Goal: Information Seeking & Learning: Check status

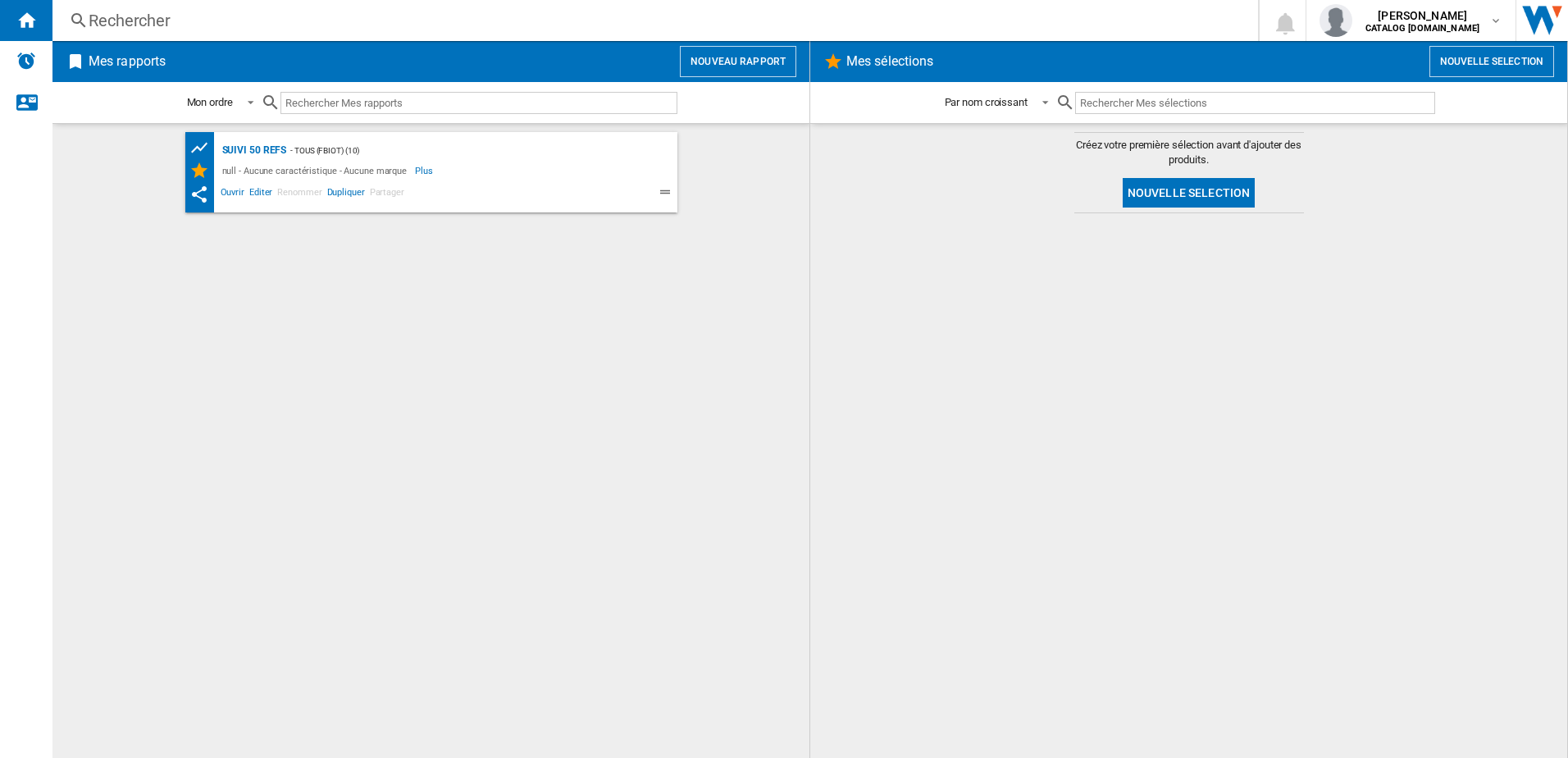
click at [276, 25] on div "Rechercher" at bounding box center [653, 21] width 1127 height 23
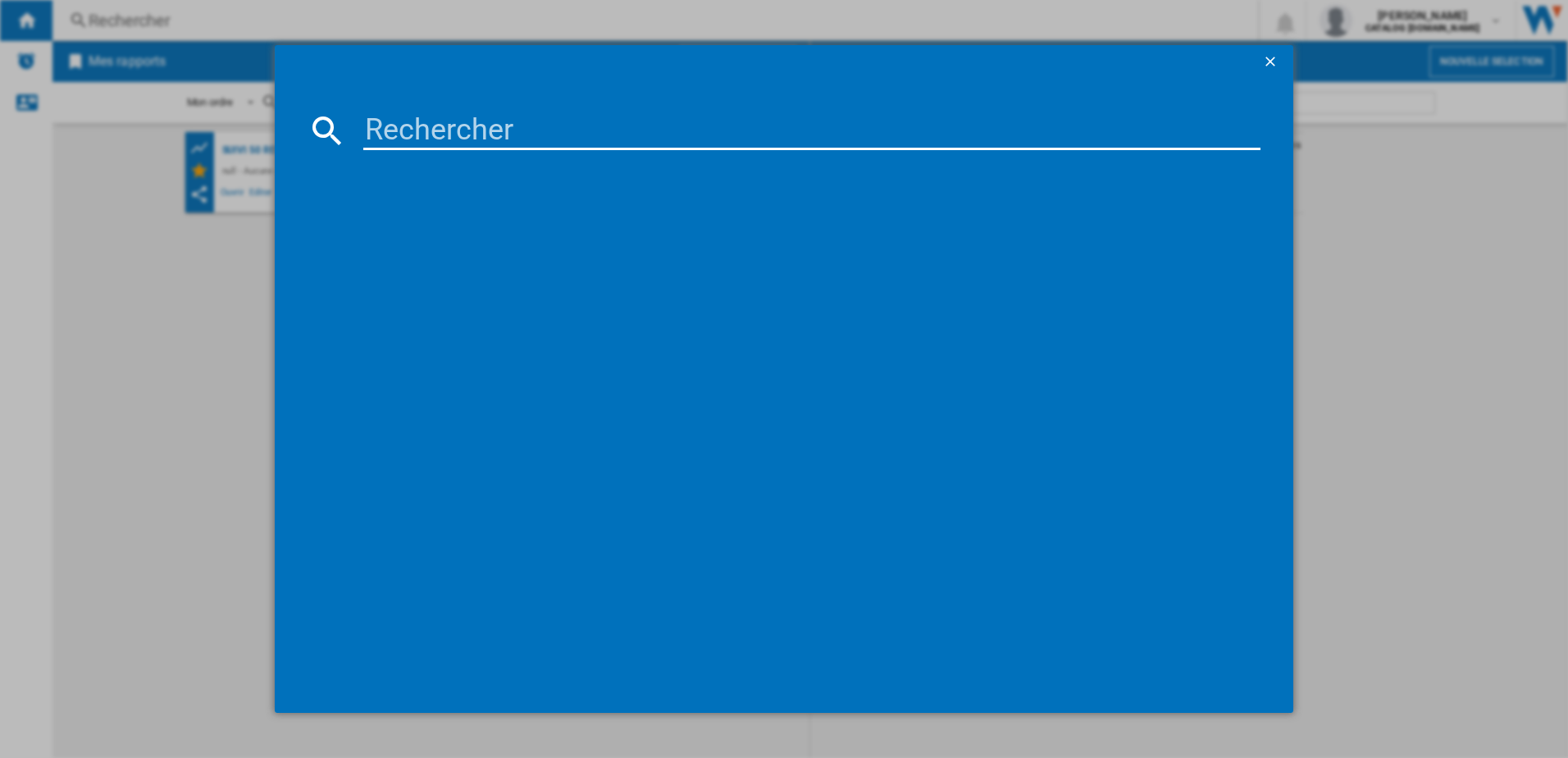
click at [382, 117] on input at bounding box center [813, 131] width 898 height 40
type input "YY4899FD"
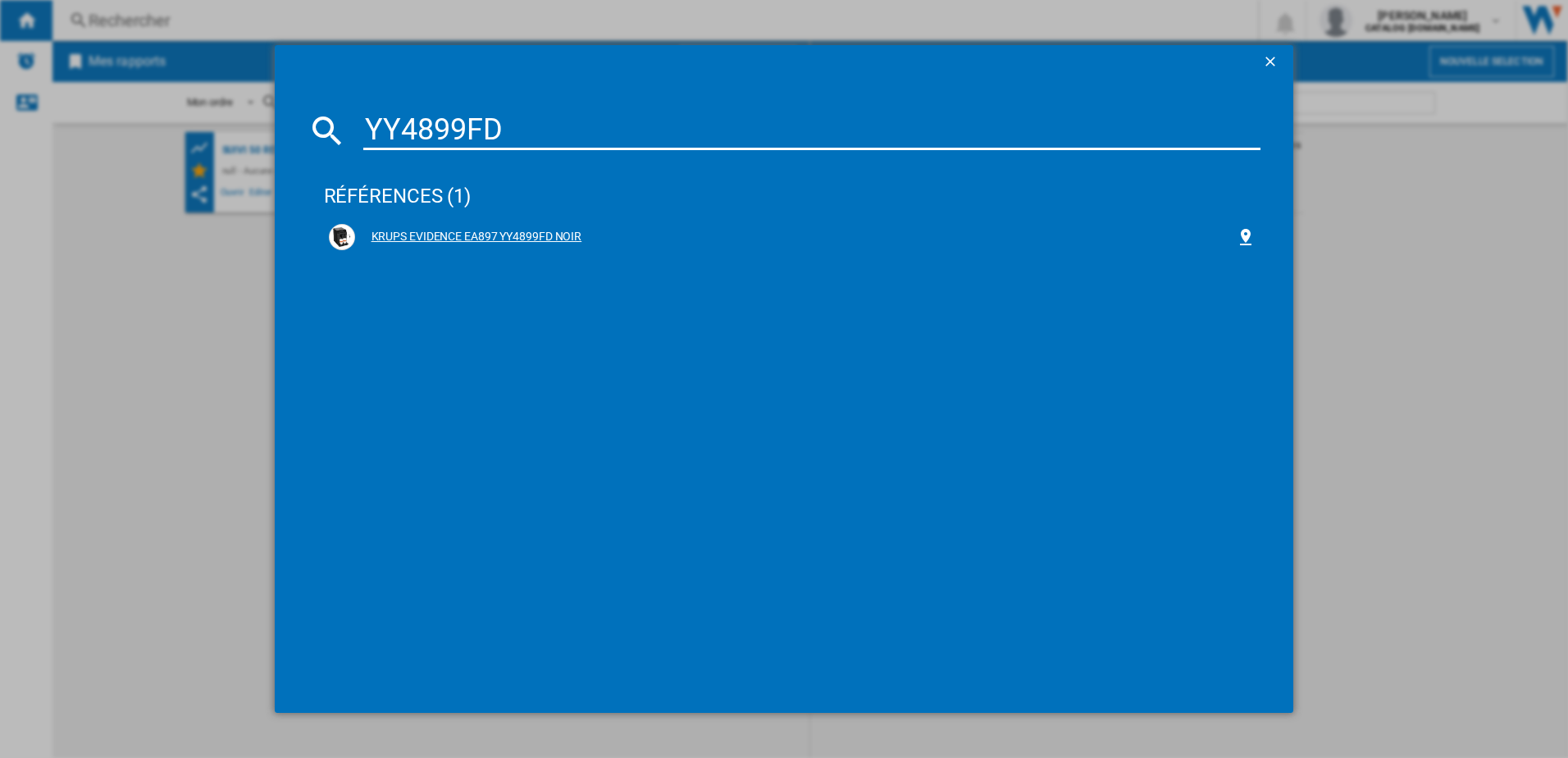
click at [437, 231] on div "KRUPS EVIDENCE EA897 YY4899FD NOIR" at bounding box center [796, 237] width 882 height 16
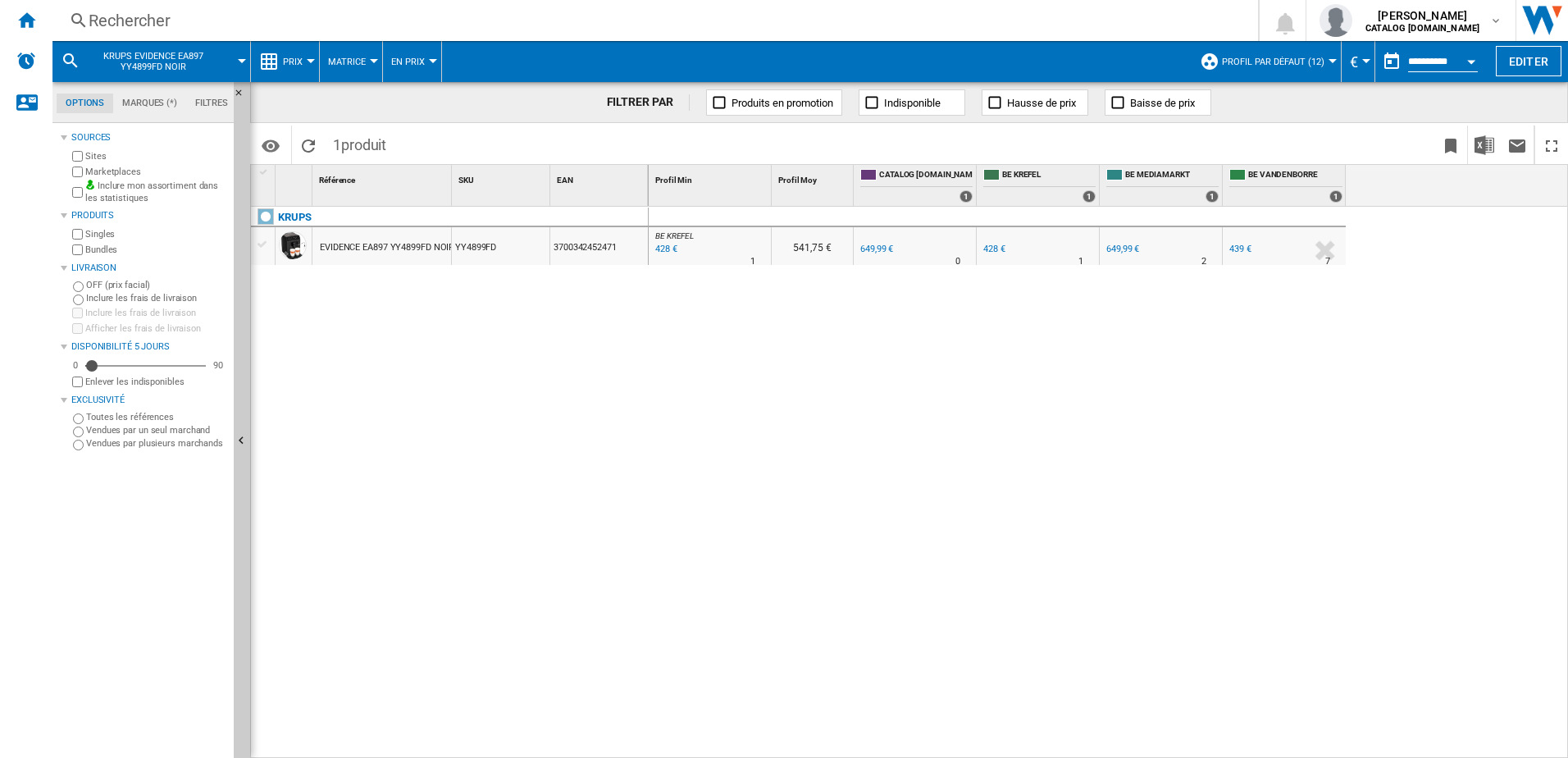
click at [311, 60] on div at bounding box center [311, 61] width 9 height 4
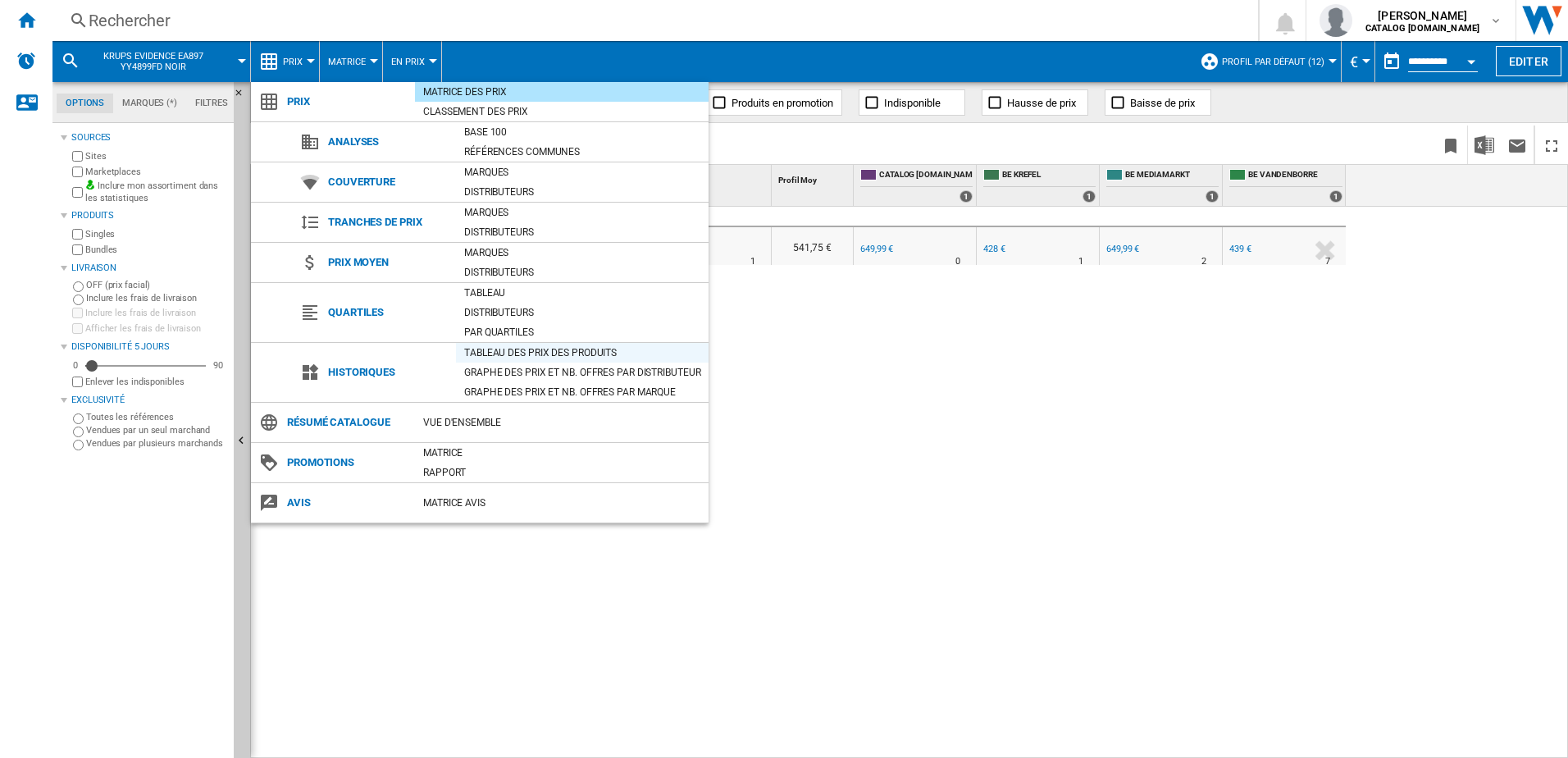
click at [498, 352] on div "Tableau des prix des produits" at bounding box center [582, 352] width 253 height 16
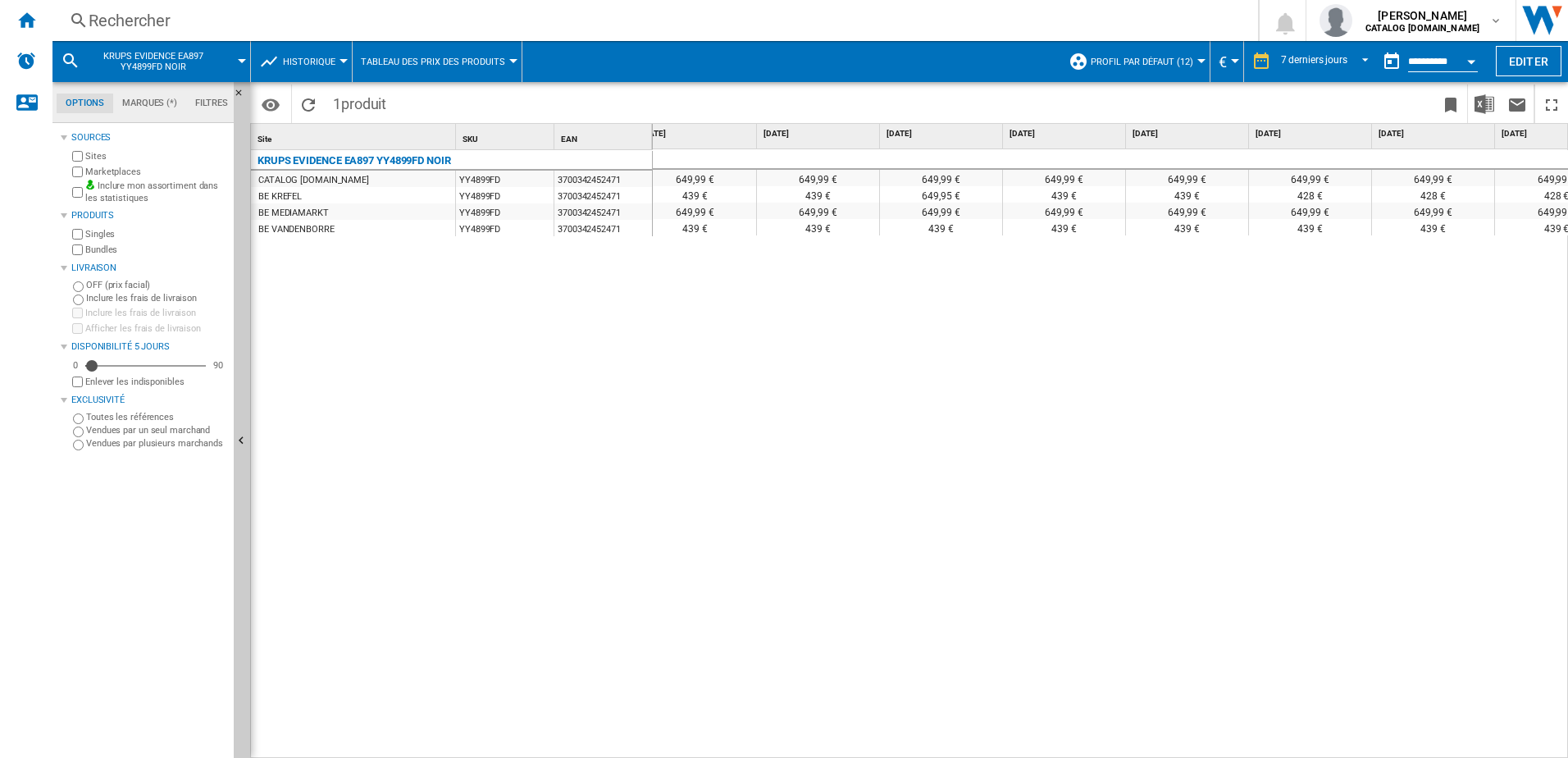
scroll to position [0, 68]
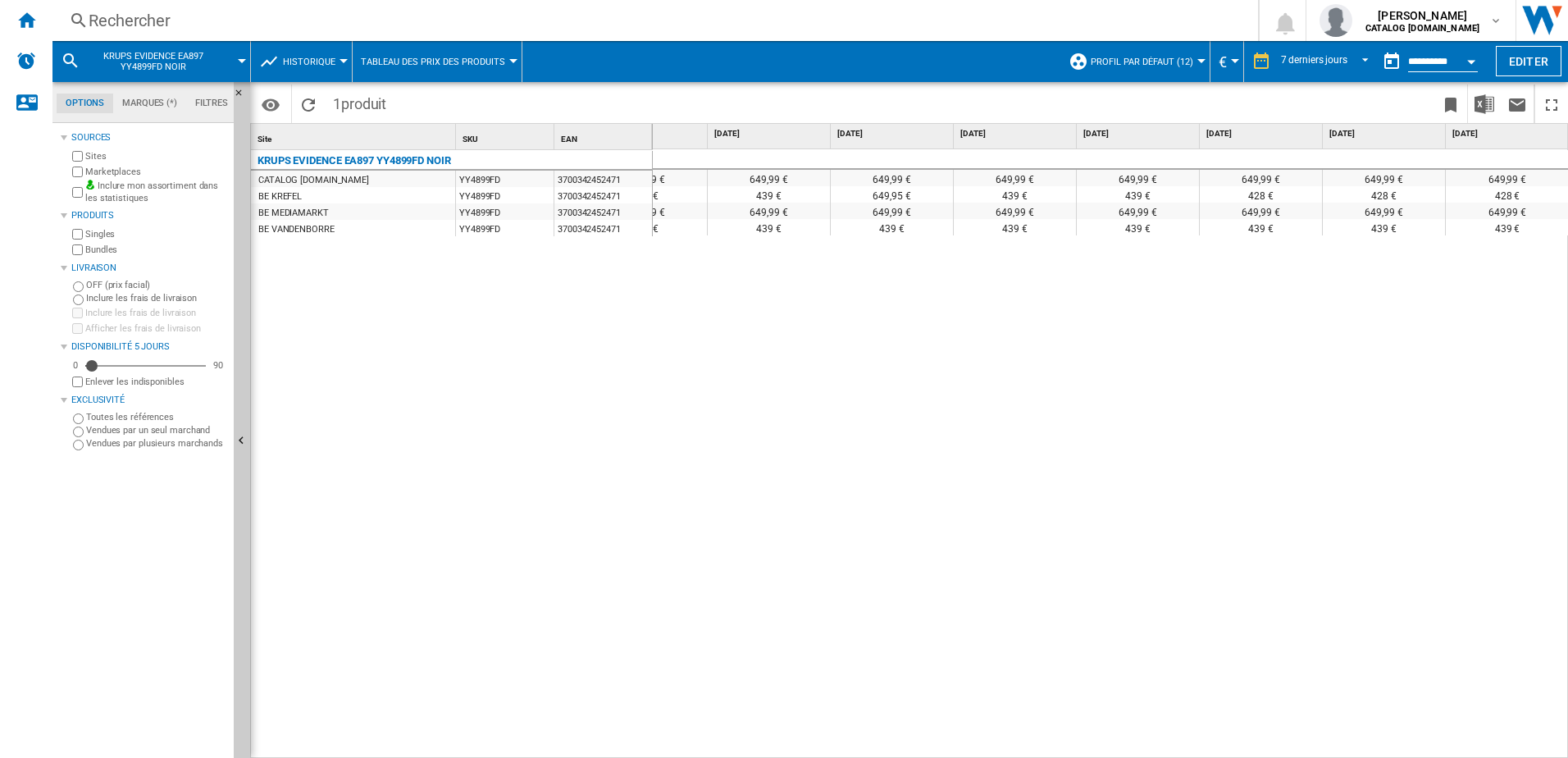
click at [298, 7] on div "Rechercher Rechercher 0 vincent ameye CATALOG SEB.BE CATALOG SEB.BE Mes paramèt…" at bounding box center [810, 20] width 1516 height 41
click at [308, 16] on div "Rechercher" at bounding box center [653, 21] width 1127 height 23
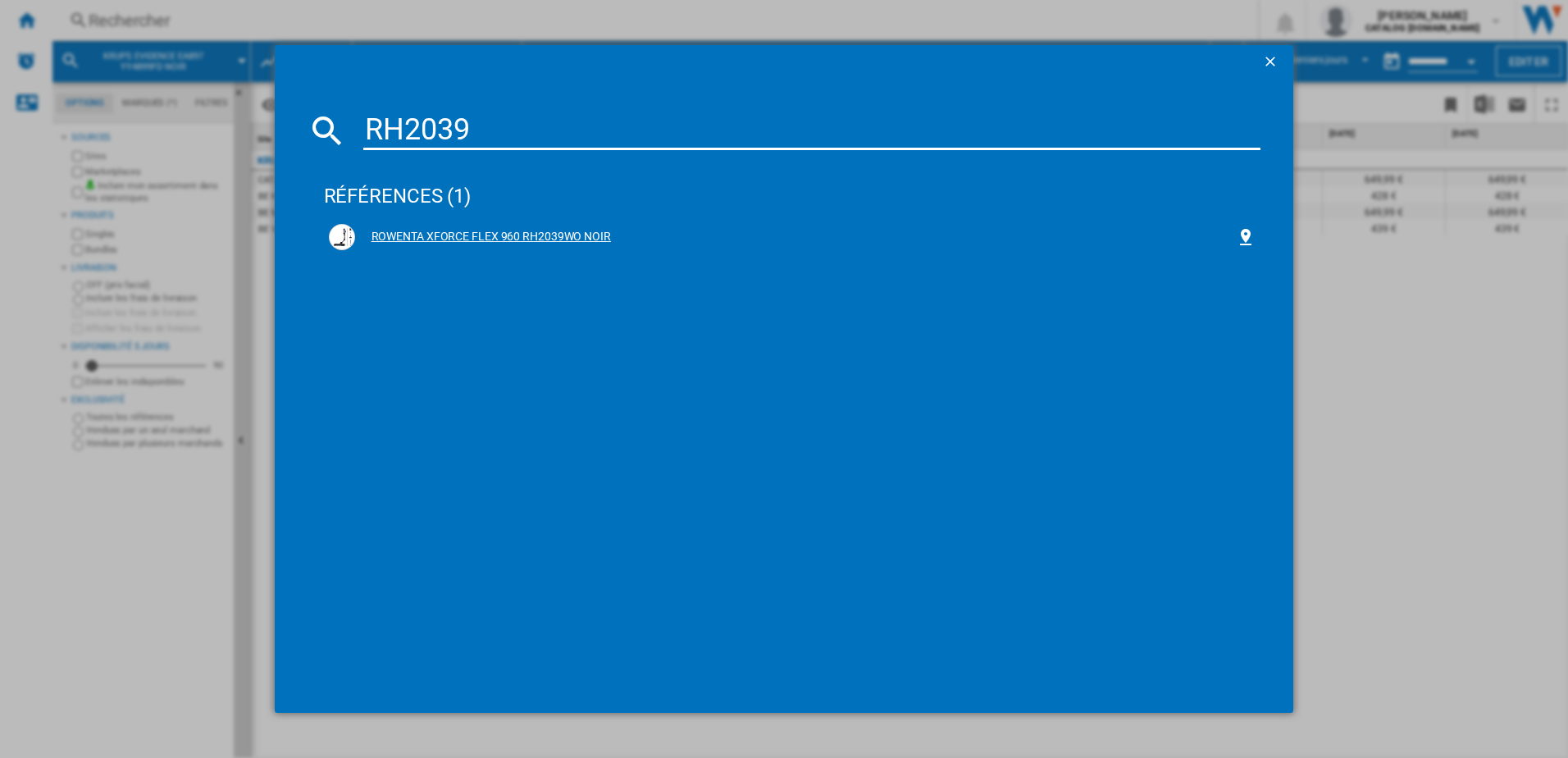
type input "RH2039"
click at [443, 236] on div "ROWENTA XFORCE FLEX 960 RH2039WO NOIR" at bounding box center [796, 237] width 882 height 16
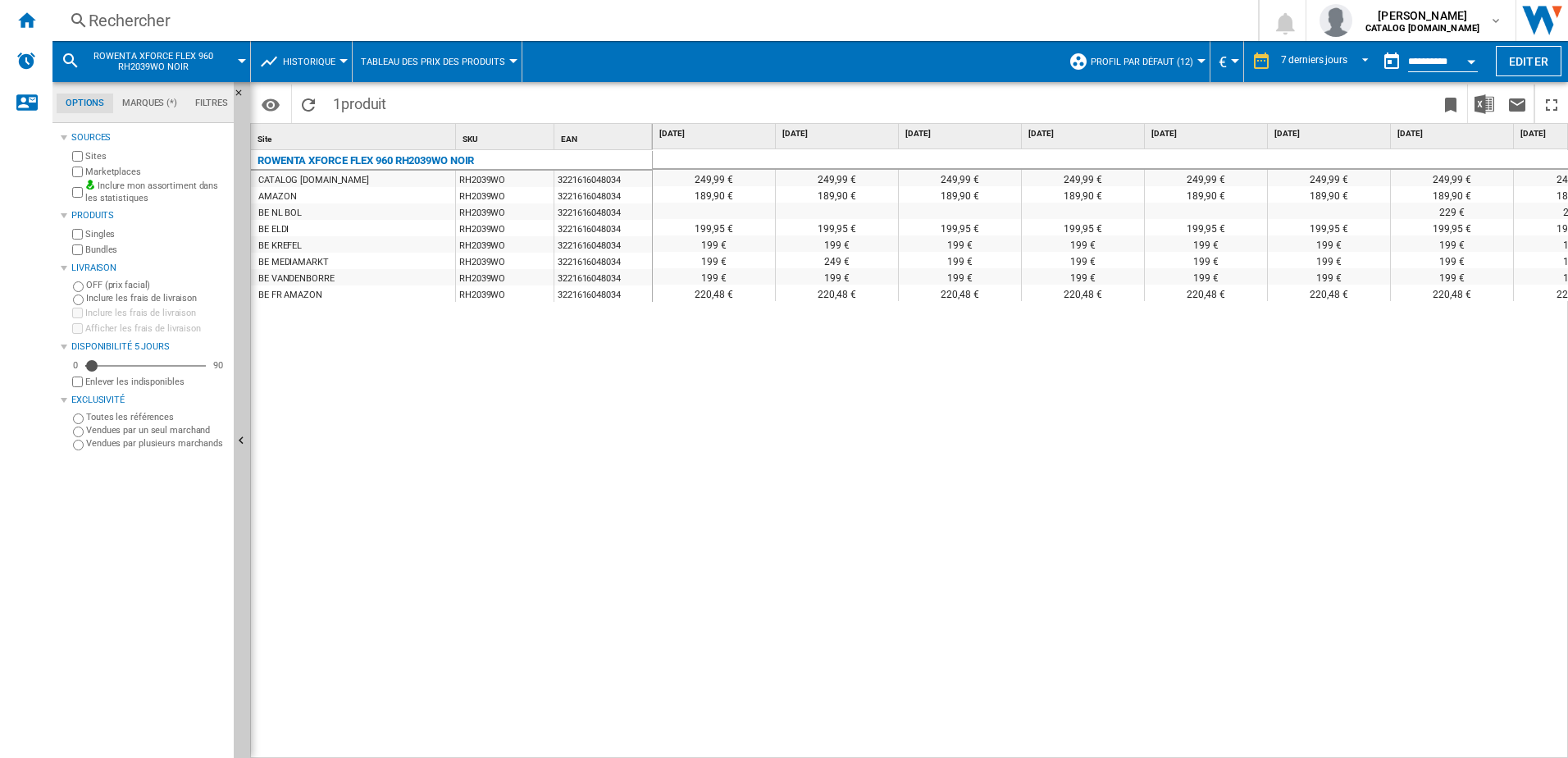
scroll to position [0, 68]
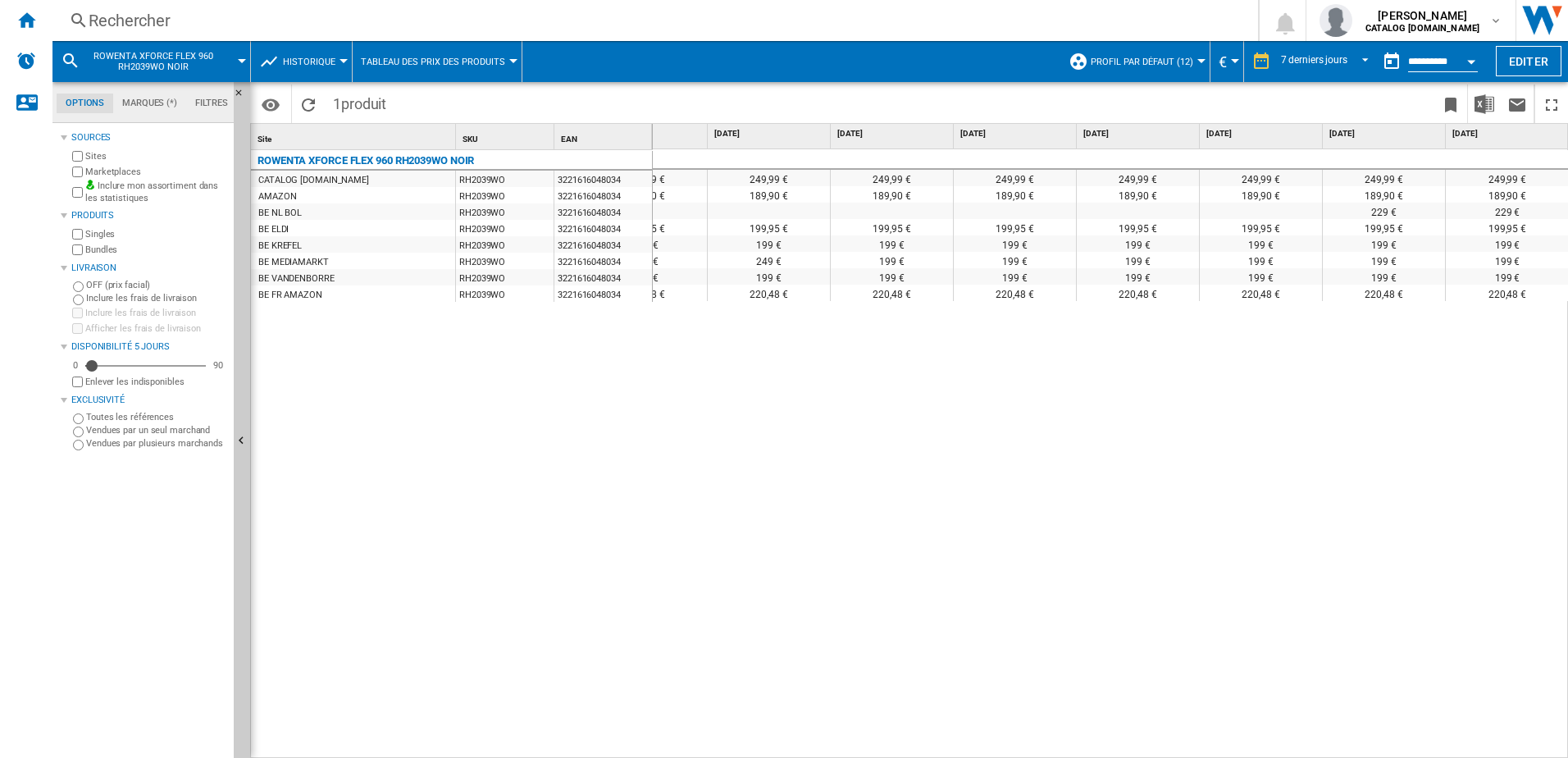
click at [310, 19] on div "Rechercher" at bounding box center [653, 21] width 1127 height 23
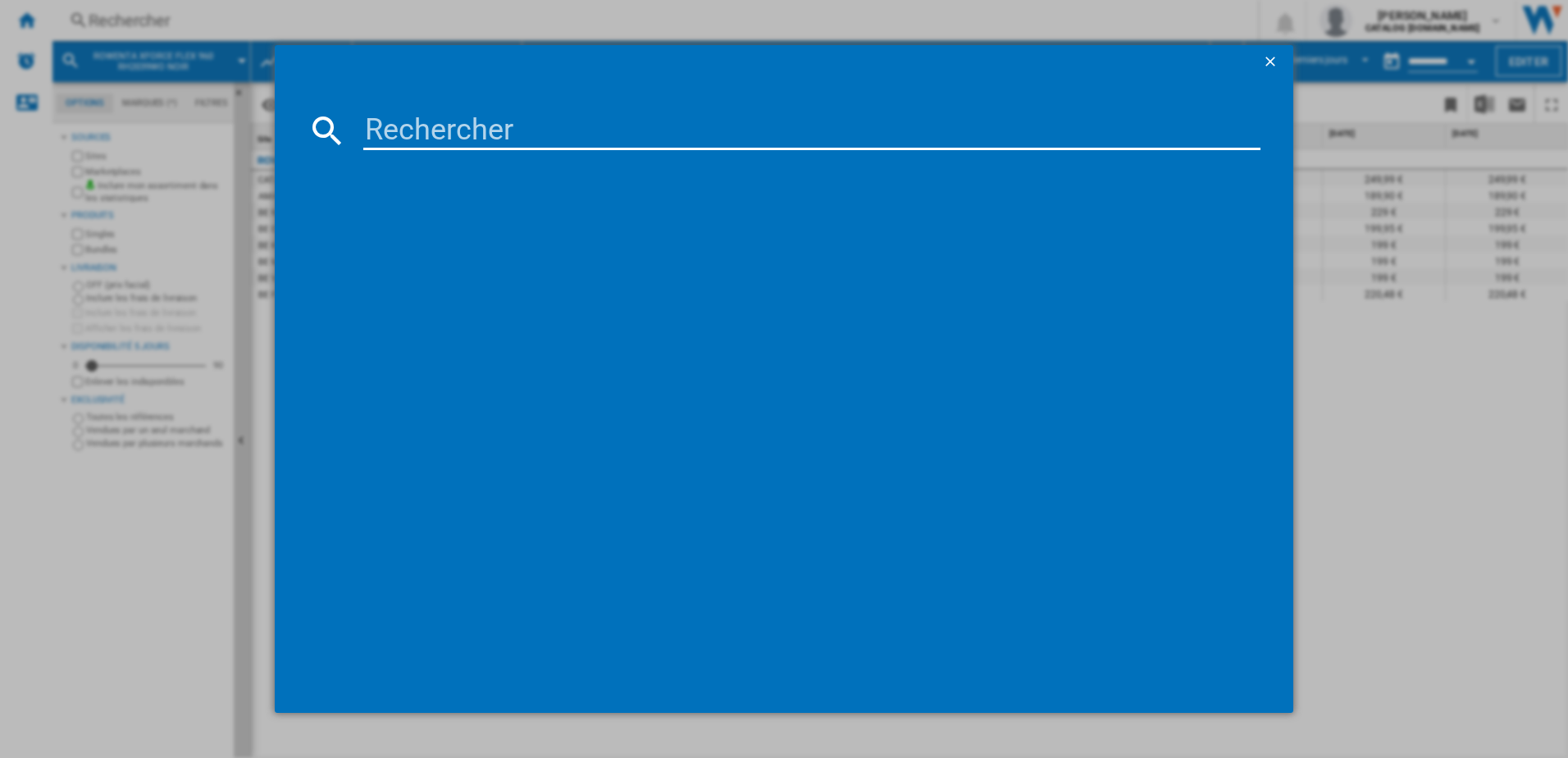
click at [406, 120] on input at bounding box center [813, 131] width 898 height 40
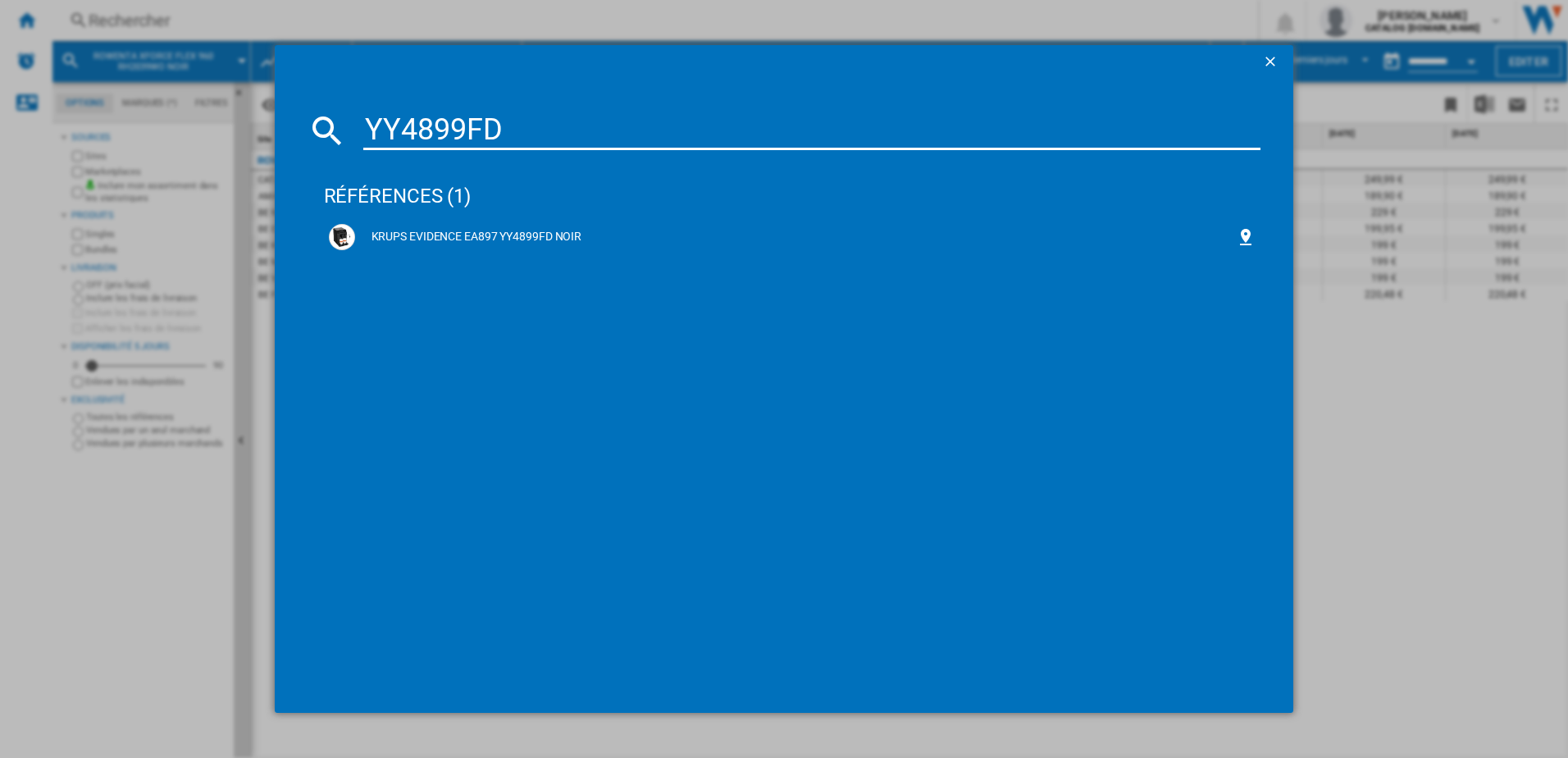
type input "YY4899FD"
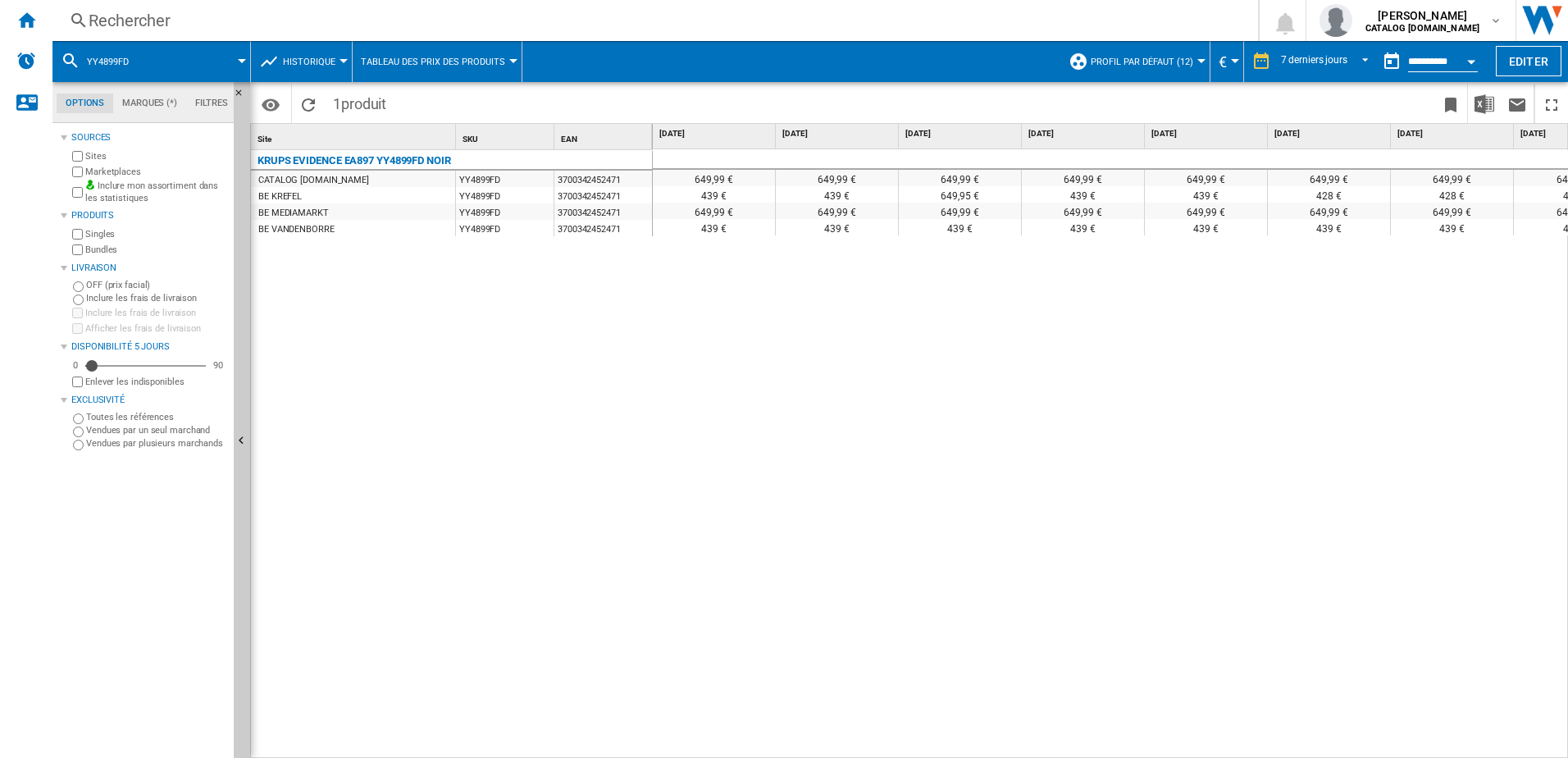
scroll to position [0, 68]
